Goal: Task Accomplishment & Management: Use online tool/utility

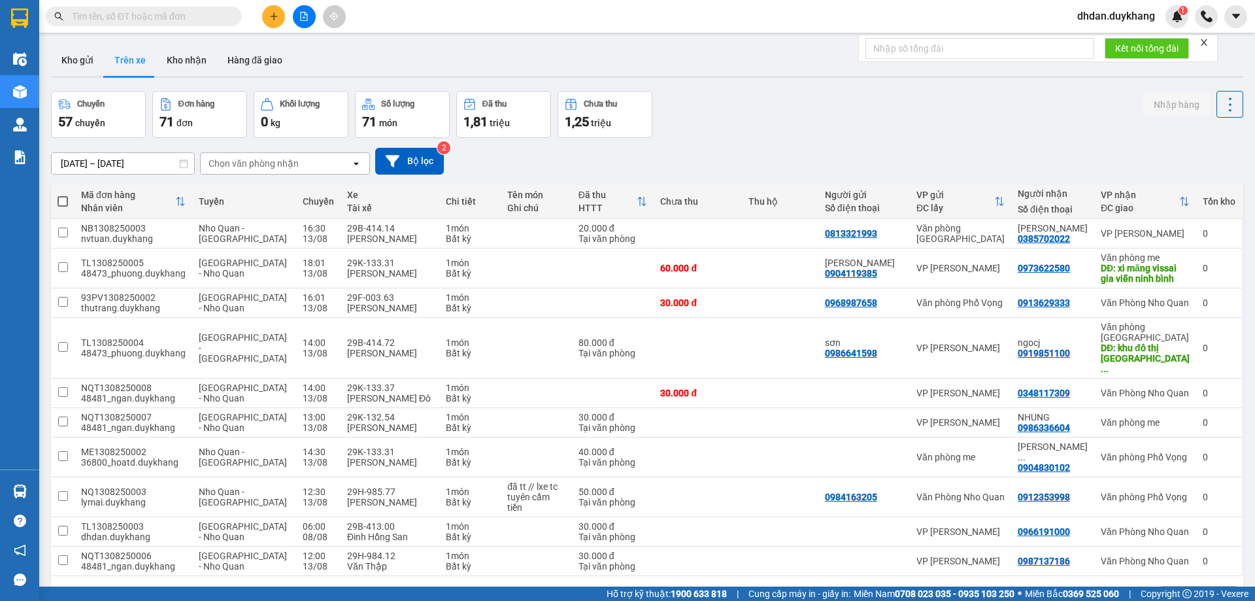
click at [169, 15] on input "text" at bounding box center [149, 16] width 154 height 14
paste input "0904119385"
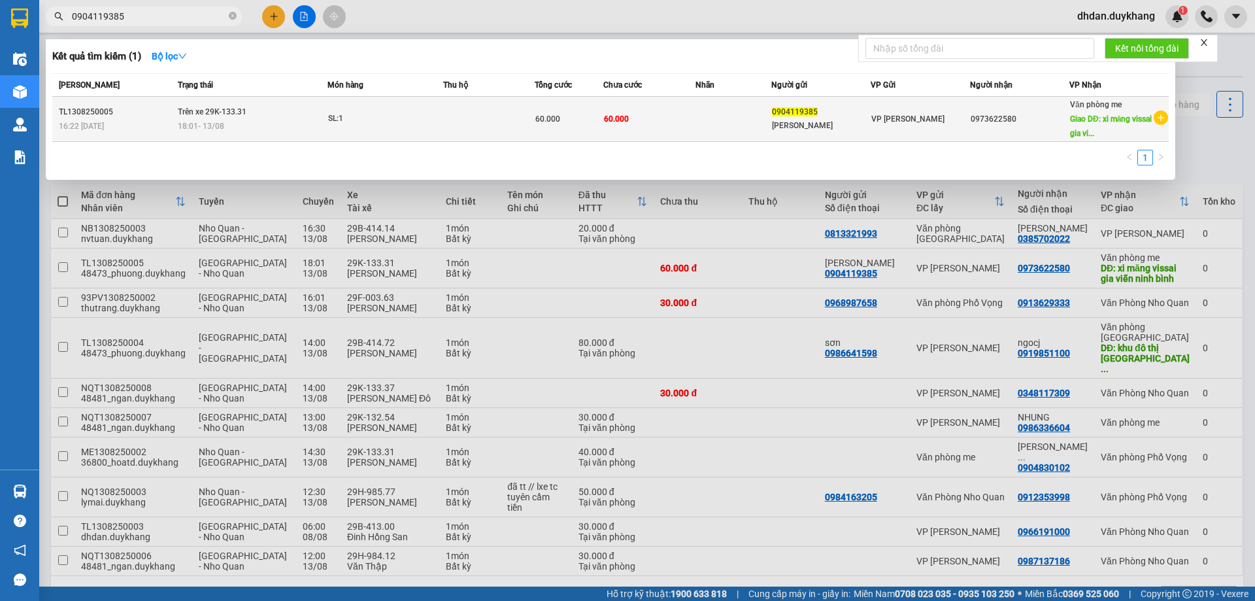
type input "0904119385"
click at [282, 120] on div "18:01 [DATE]" at bounding box center [252, 126] width 149 height 14
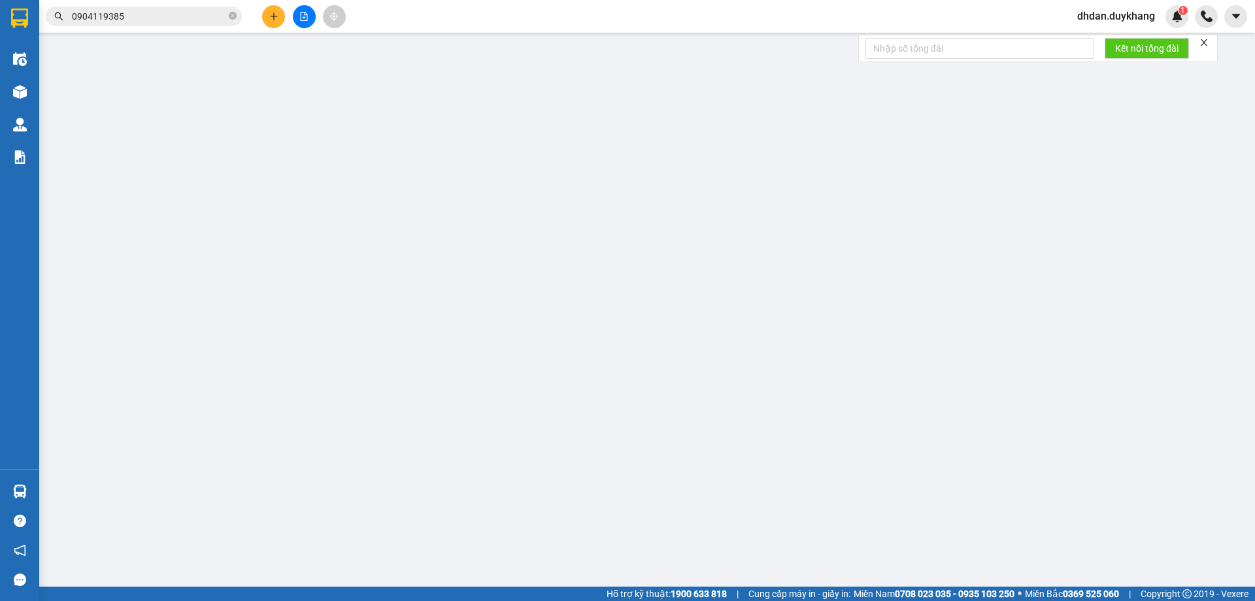
type input "0904119385"
type input "[PERSON_NAME]"
type input "0973622580"
type input "xi măng vissai gia viễn ninh bình"
type input "60.000"
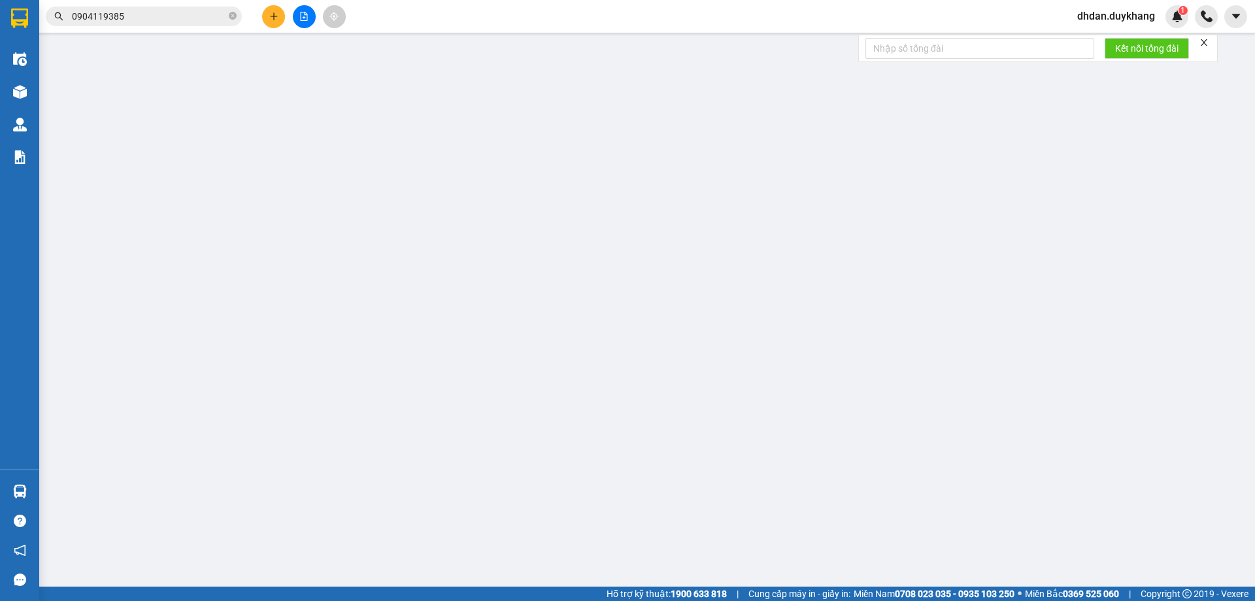
type input "60.000"
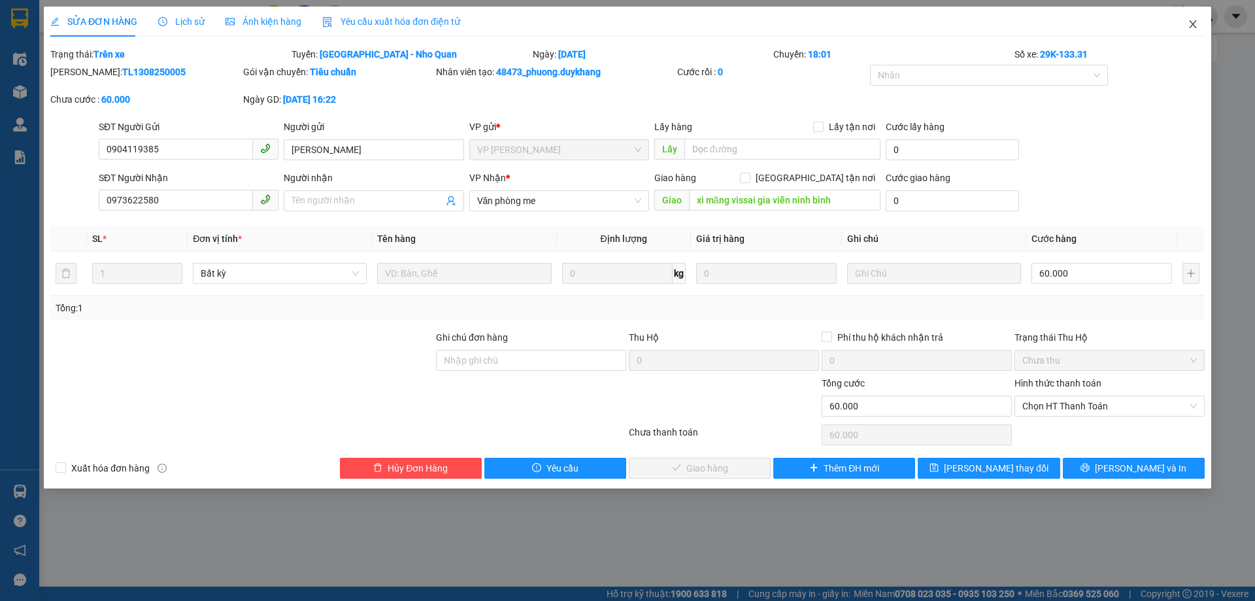
click at [1193, 20] on icon "close" at bounding box center [1193, 24] width 10 height 10
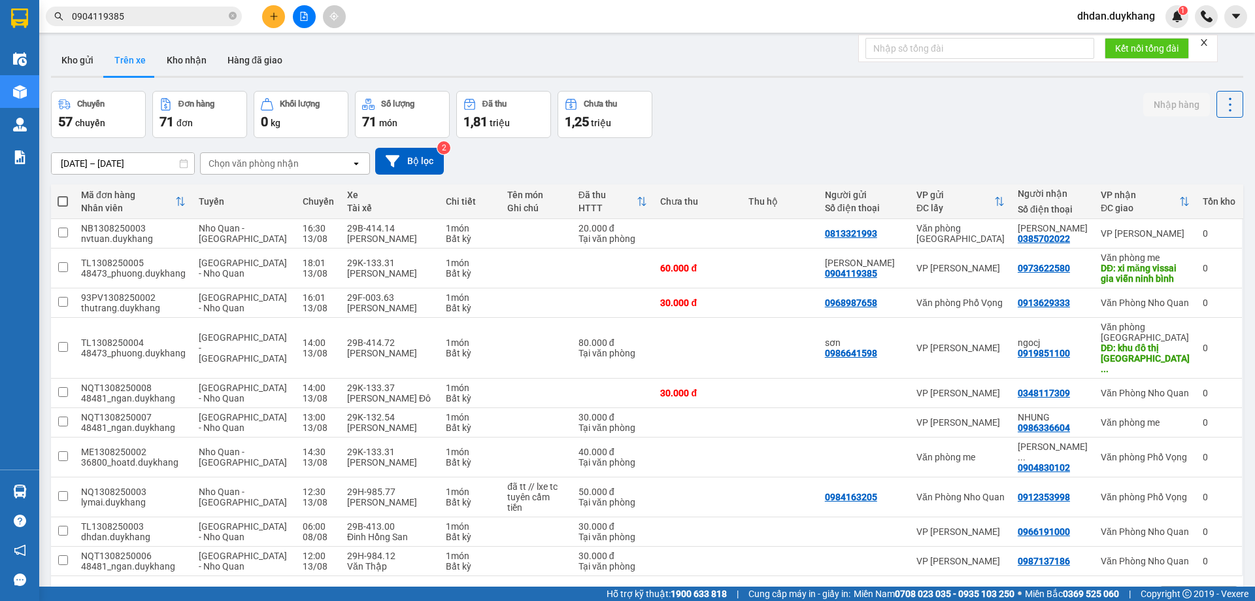
click at [186, 17] on input "0904119385" at bounding box center [149, 16] width 154 height 14
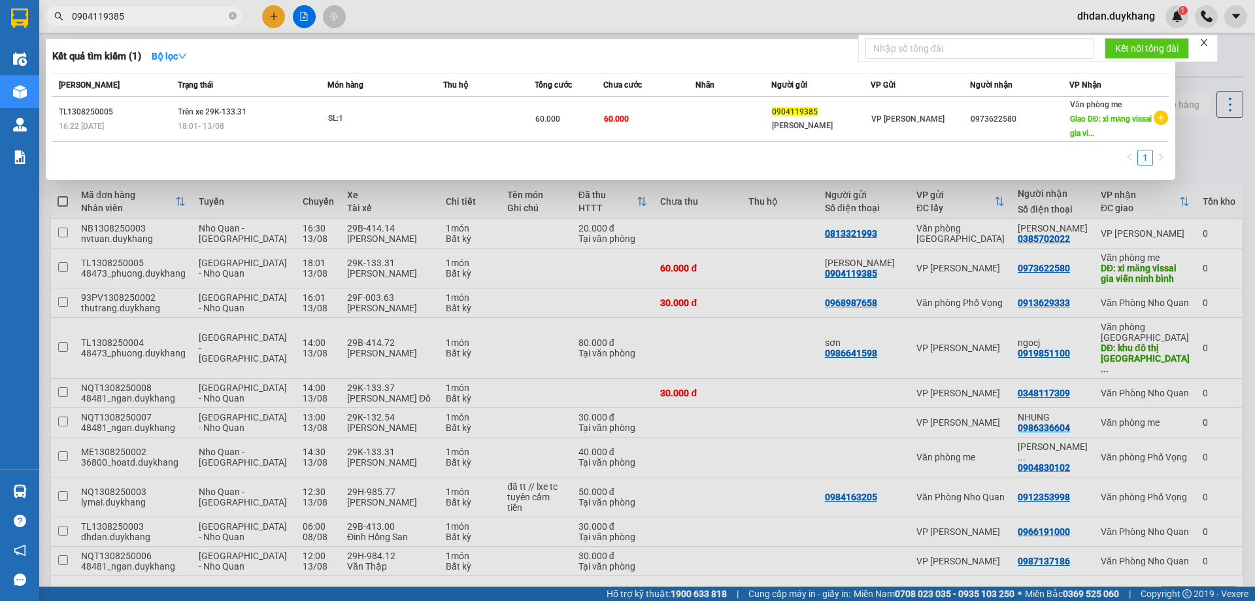
click at [296, 20] on div at bounding box center [627, 300] width 1255 height 601
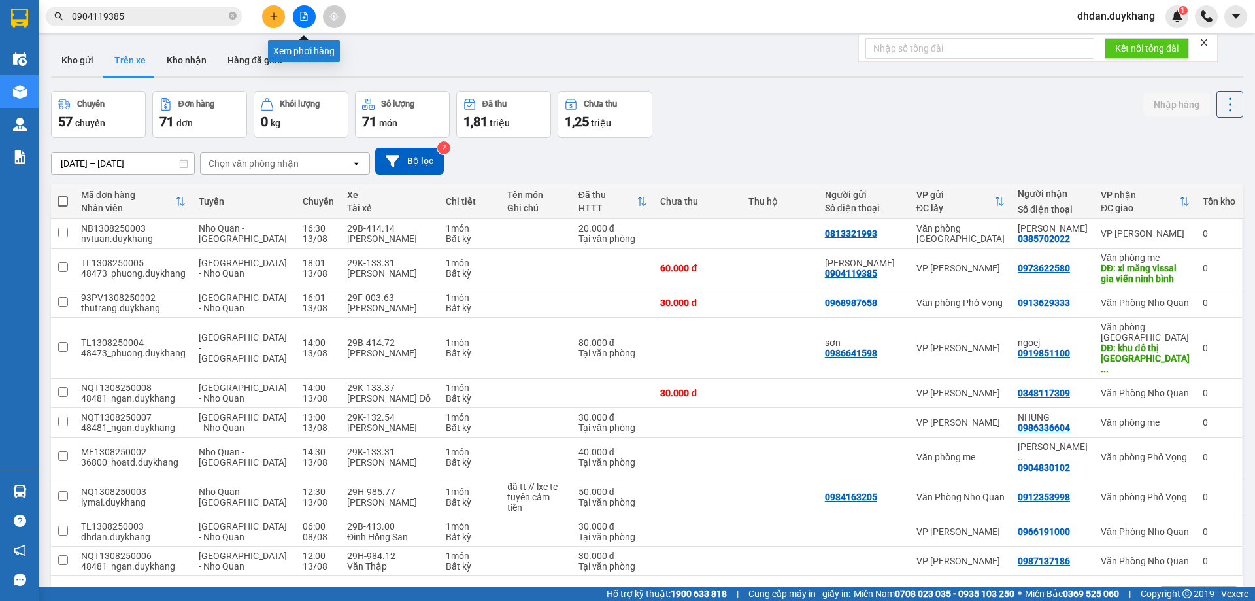
click at [301, 18] on icon "file-add" at bounding box center [304, 16] width 7 height 9
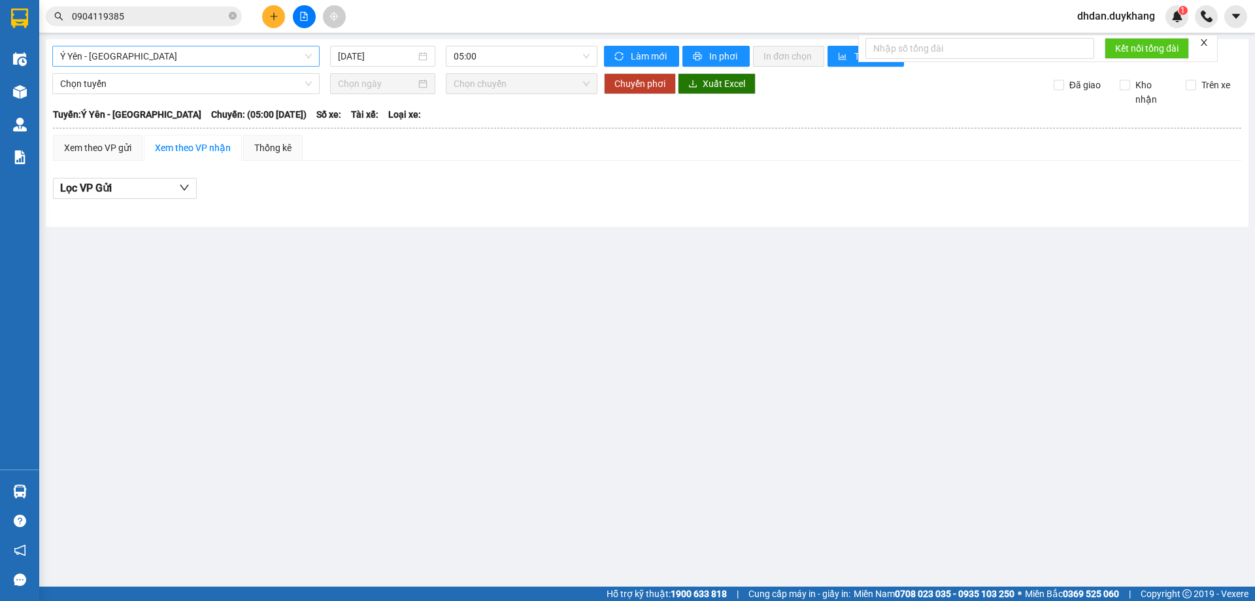
click at [114, 50] on span "Ý Yên - [GEOGRAPHIC_DATA]" at bounding box center [186, 56] width 252 height 20
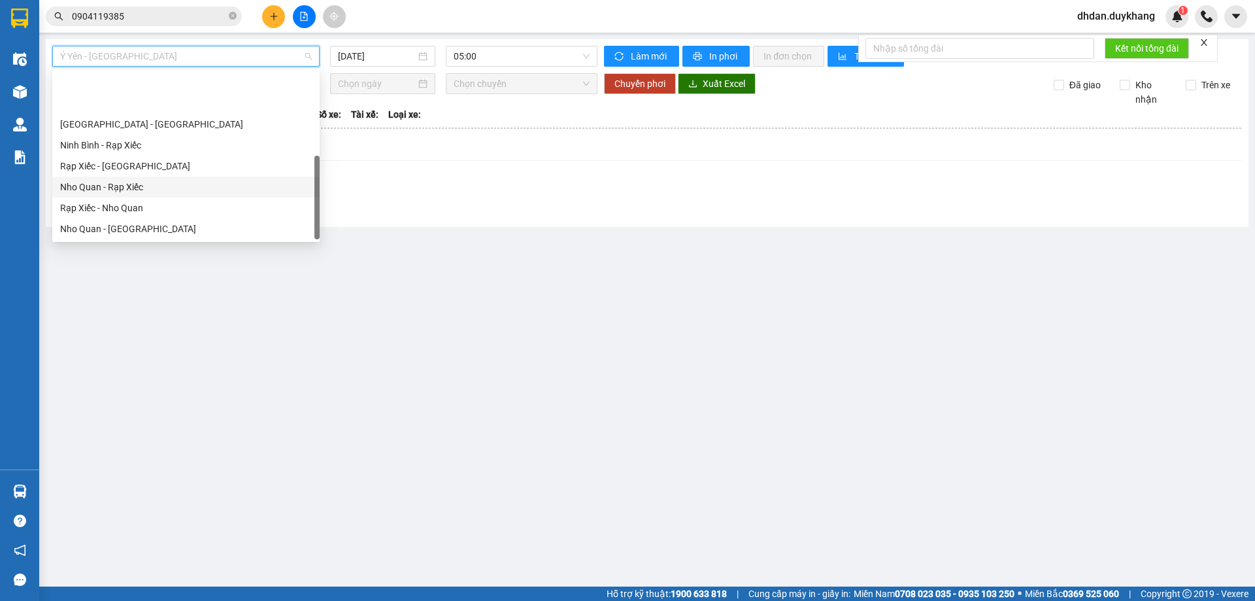
scroll to position [63, 0]
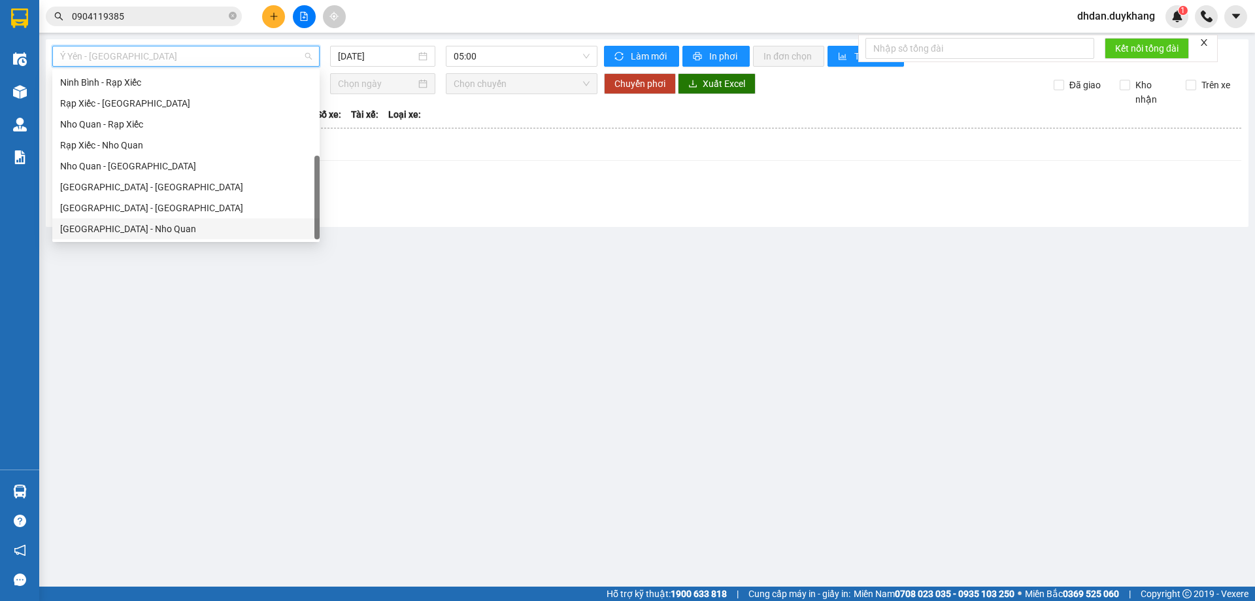
click at [125, 228] on div "[GEOGRAPHIC_DATA] - Nho Quan" at bounding box center [186, 229] width 252 height 14
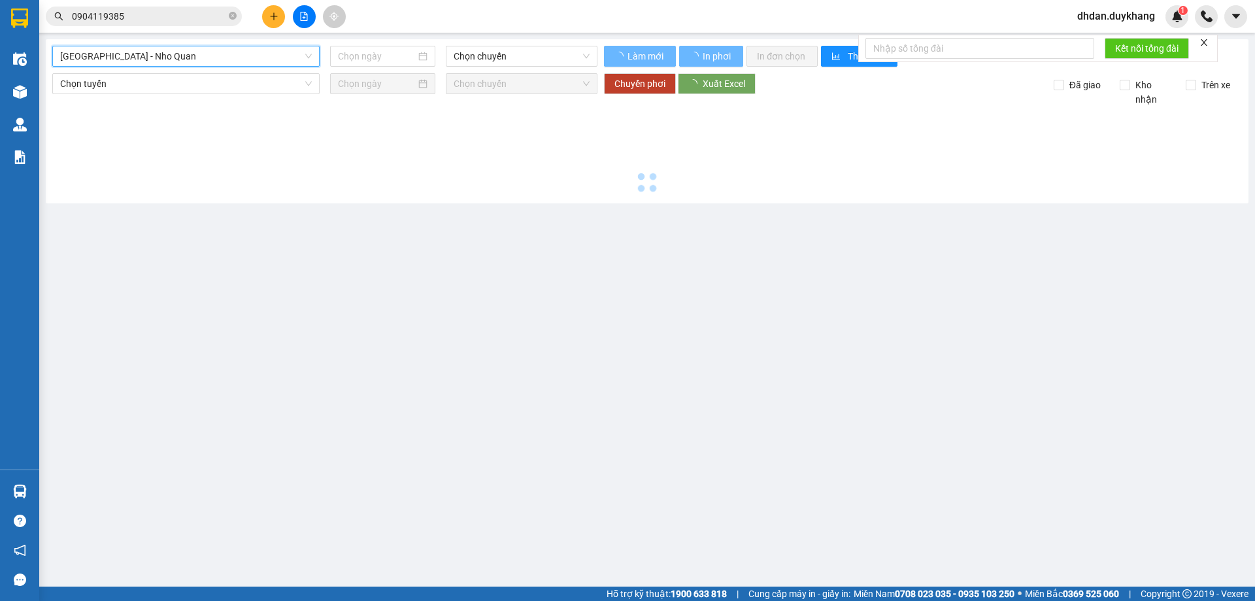
type input "[DATE]"
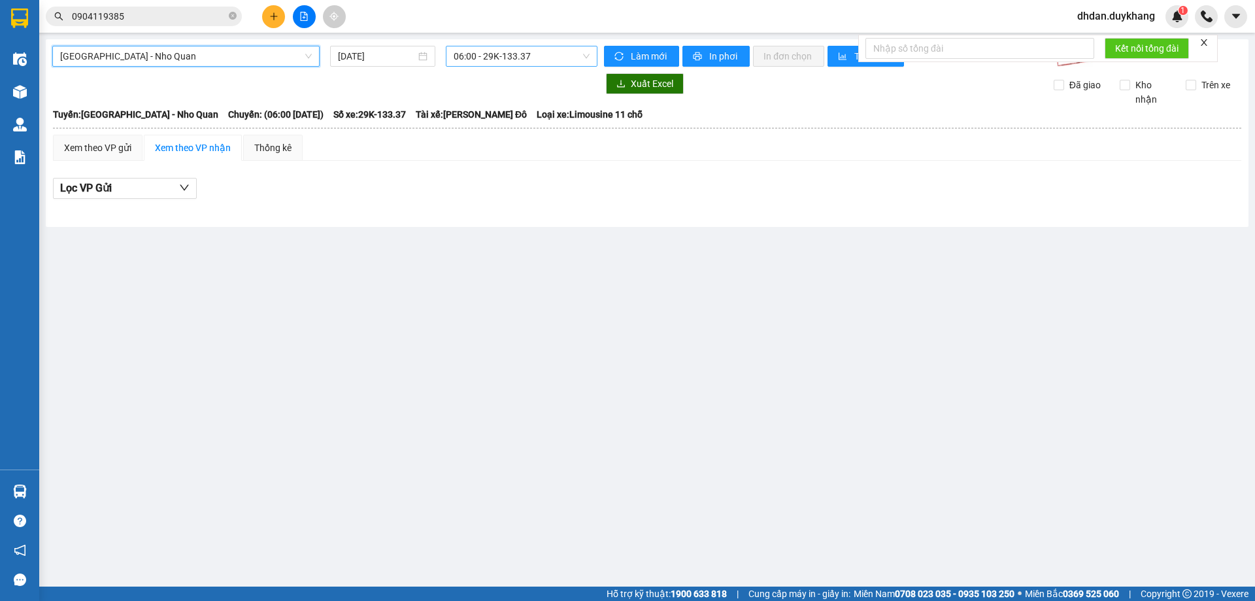
click at [500, 61] on span "06:00 - 29K-133.37" at bounding box center [522, 56] width 136 height 20
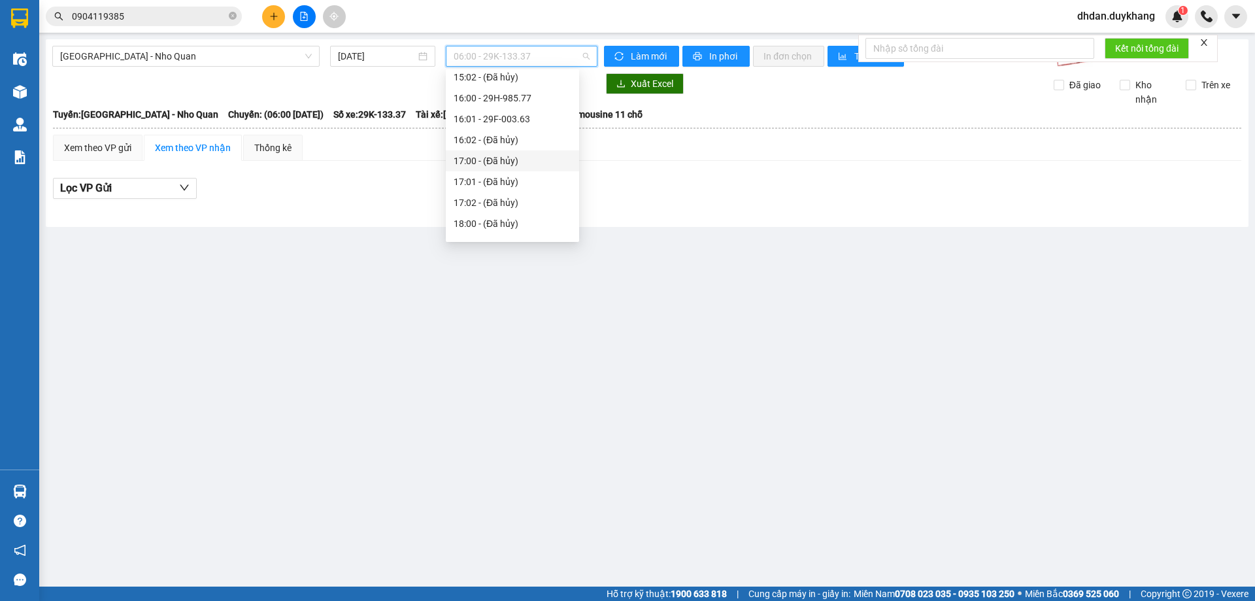
scroll to position [719, 0]
click at [525, 177] on div "18:01 - 29K-133.31" at bounding box center [513, 179] width 118 height 14
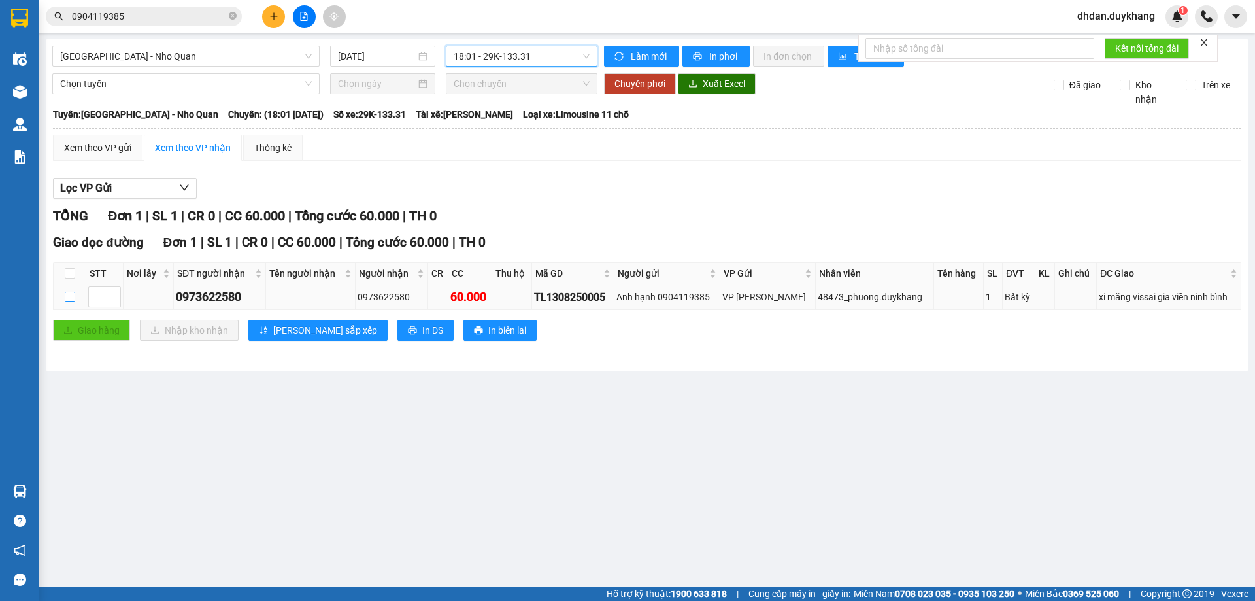
click at [71, 292] on input "checkbox" at bounding box center [70, 297] width 10 height 10
checkbox input "true"
